Goal: Task Accomplishment & Management: Use online tool/utility

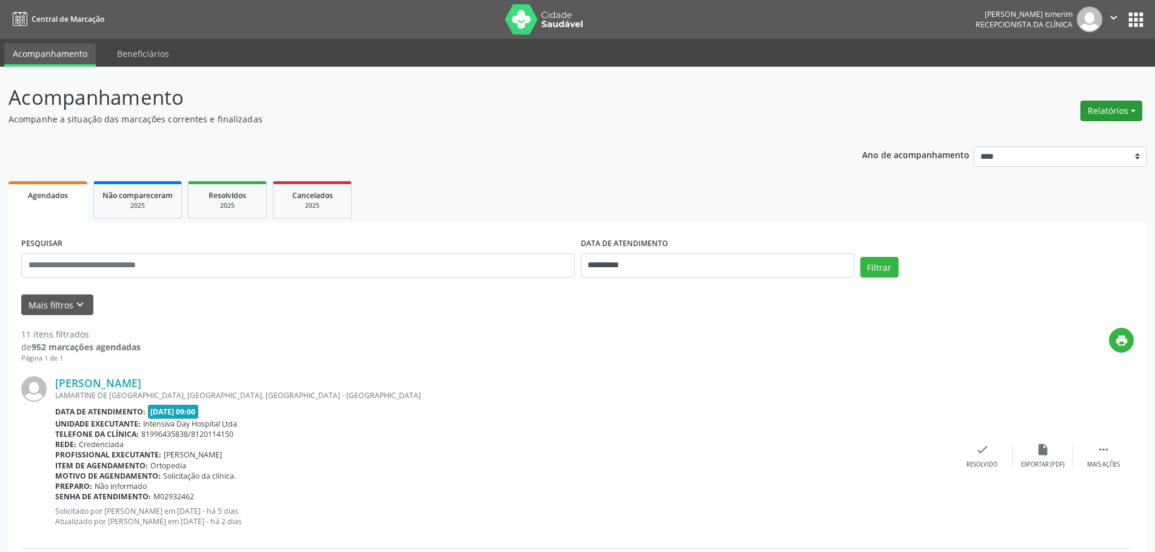
click at [1103, 110] on button "Relatórios" at bounding box center [1111, 111] width 62 height 21
click at [1039, 137] on link "Agendamentos" at bounding box center [1077, 136] width 130 height 17
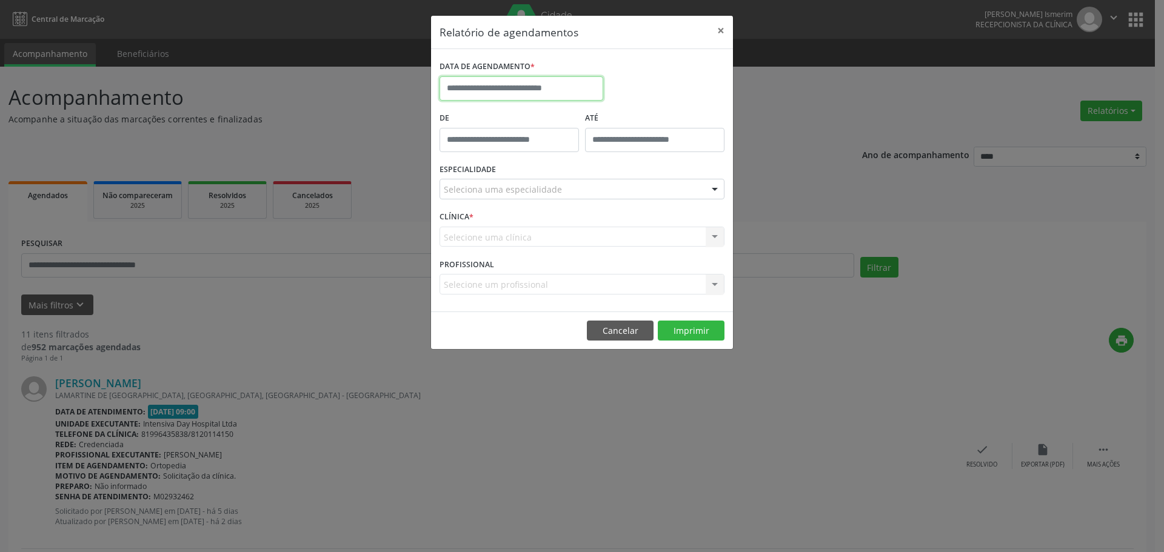
click at [567, 83] on input "text" at bounding box center [521, 88] width 164 height 24
click at [559, 205] on span "18" at bounding box center [559, 200] width 24 height 24
type input "**********"
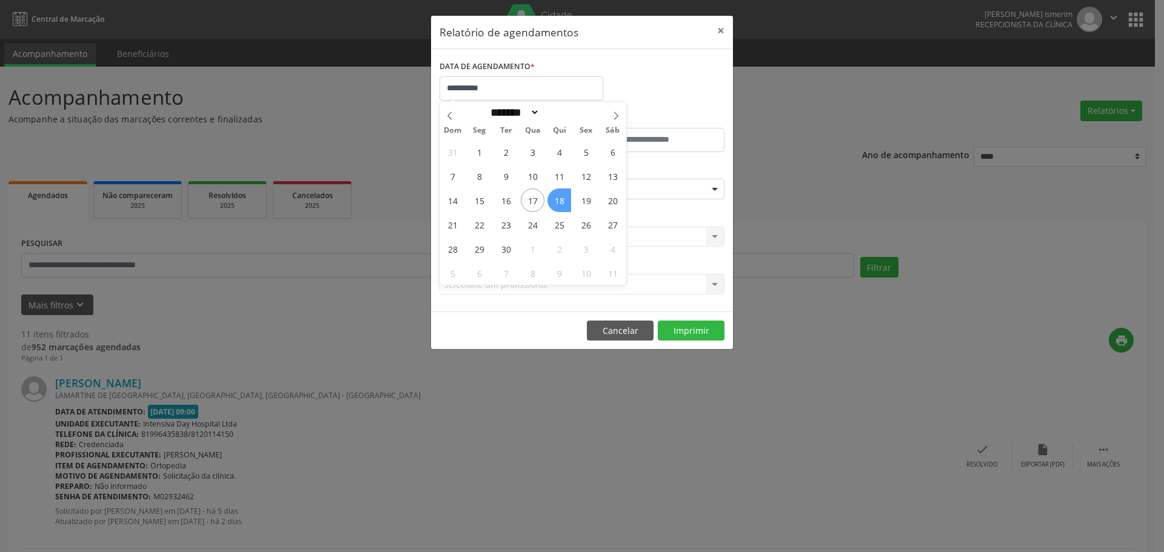
click at [559, 204] on span "18" at bounding box center [559, 200] width 24 height 24
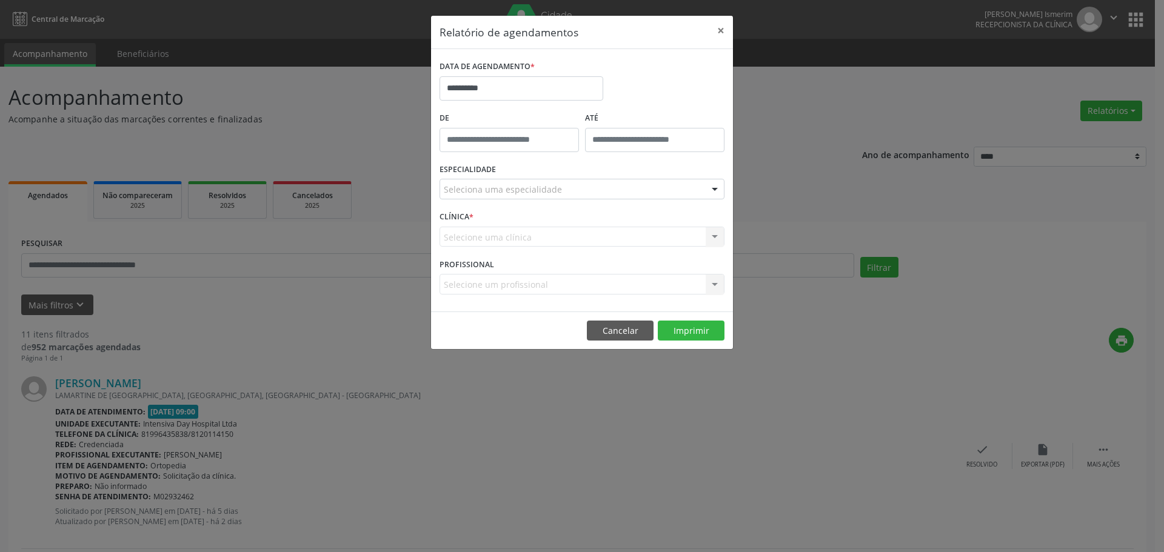
click at [708, 189] on div at bounding box center [714, 189] width 18 height 21
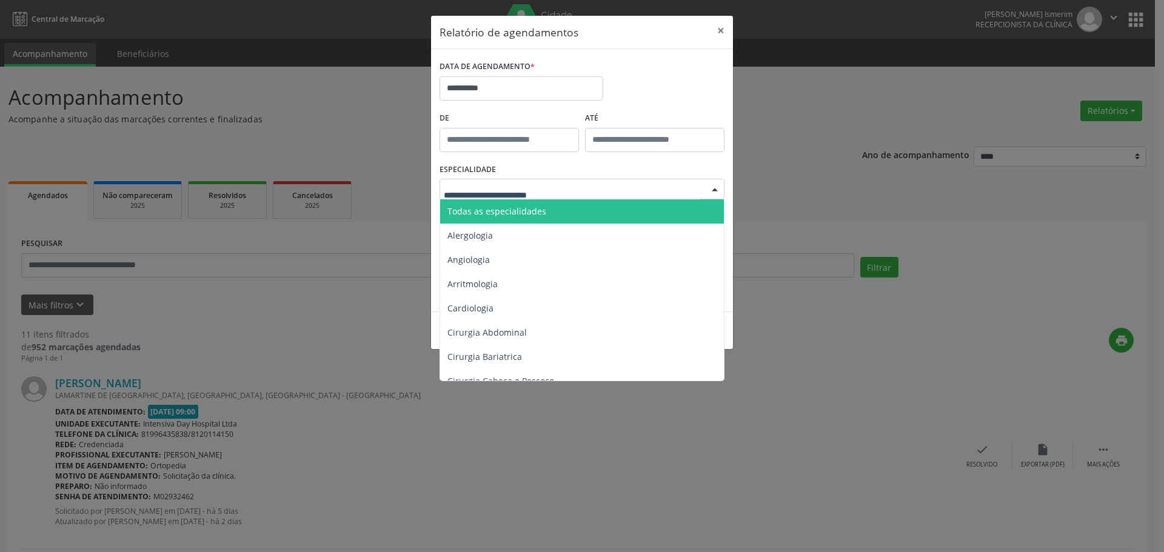
click at [630, 208] on span "Todas as especialidades" at bounding box center [582, 211] width 285 height 24
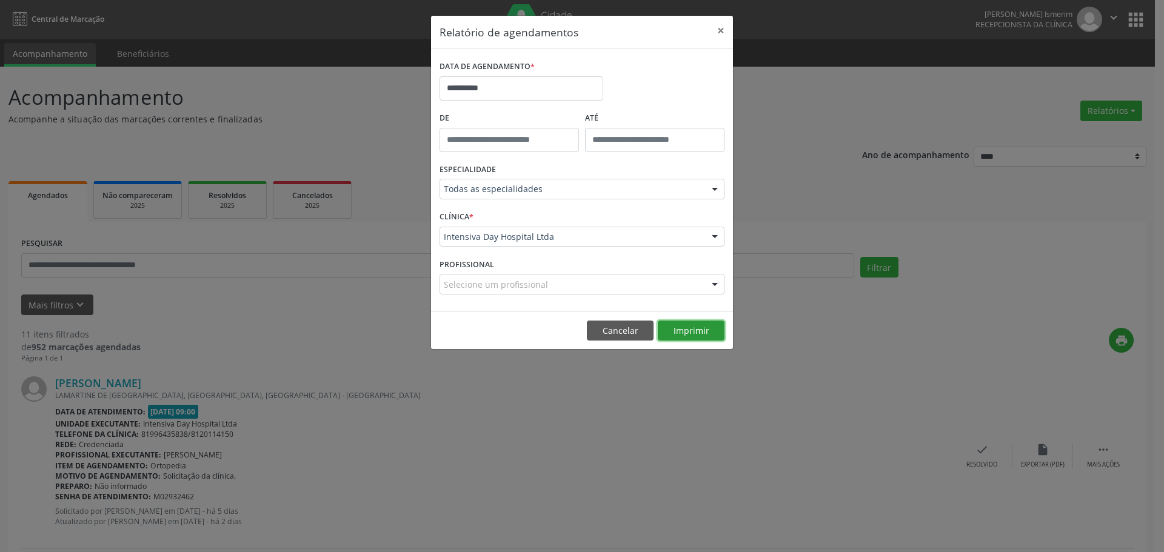
click at [685, 328] on button "Imprimir" at bounding box center [691, 331] width 67 height 21
click at [556, 95] on input "**********" at bounding box center [521, 88] width 164 height 24
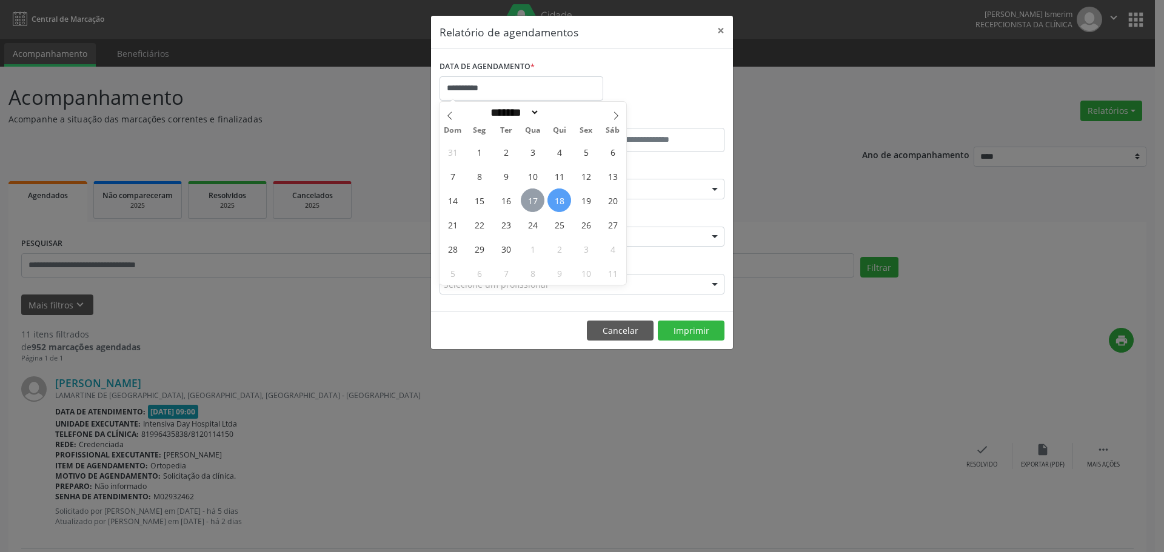
click at [535, 202] on span "17" at bounding box center [533, 200] width 24 height 24
type input "**********"
click at [535, 201] on span "17" at bounding box center [533, 200] width 24 height 24
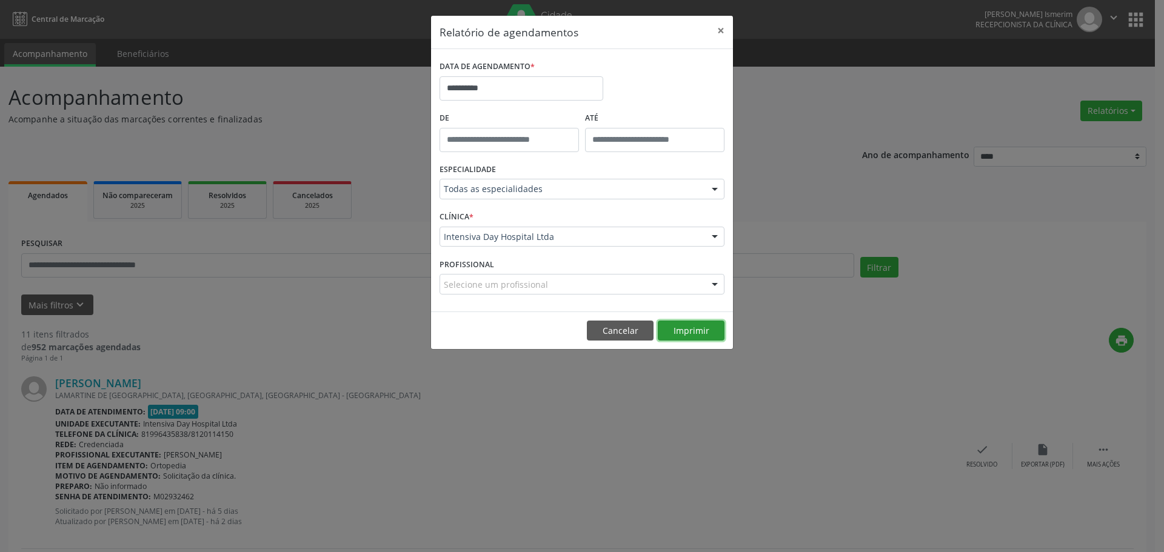
click at [706, 330] on button "Imprimir" at bounding box center [691, 331] width 67 height 21
click at [721, 32] on button "×" at bounding box center [721, 31] width 24 height 30
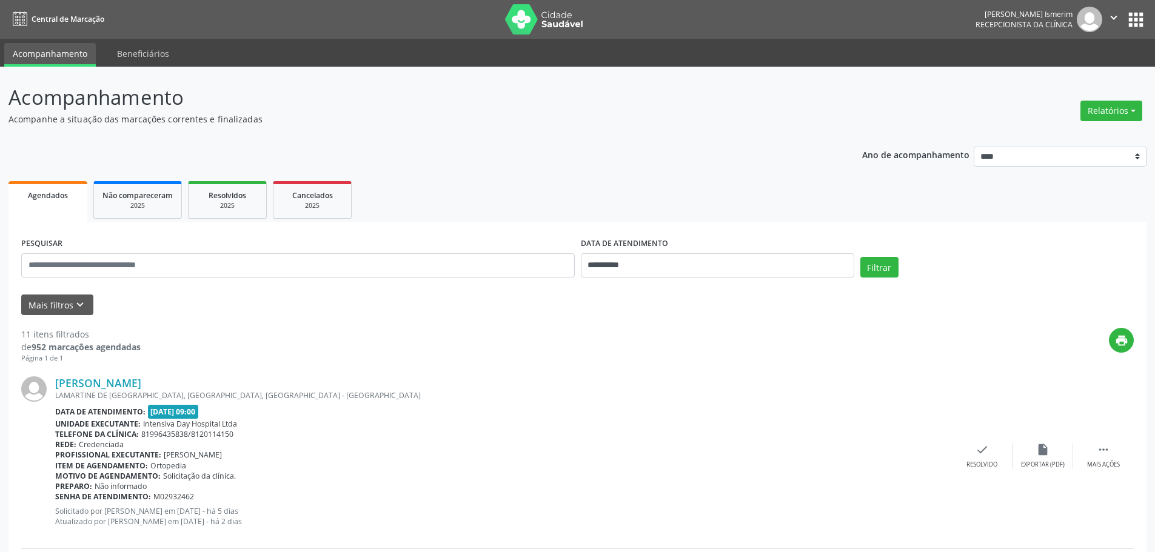
click at [882, 412] on div "Data de atendimento: [DATE] 09:00" at bounding box center [503, 412] width 896 height 14
